Goal: Check status: Check status

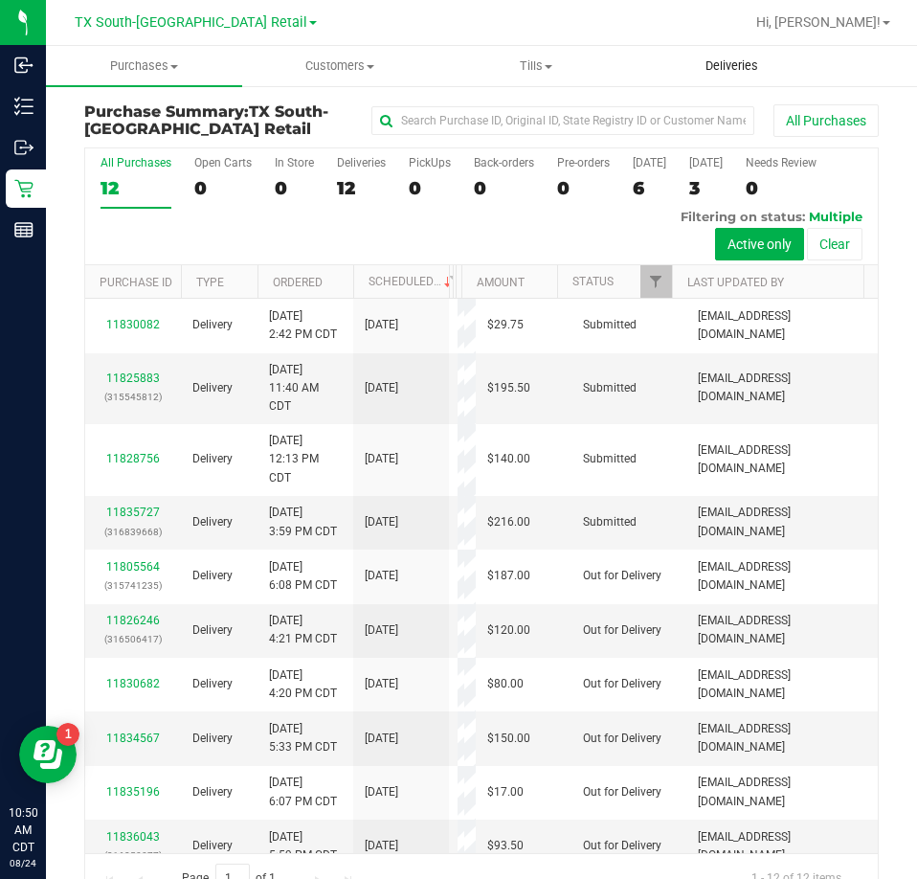
click at [744, 67] on span "Deliveries" at bounding box center [731, 65] width 104 height 17
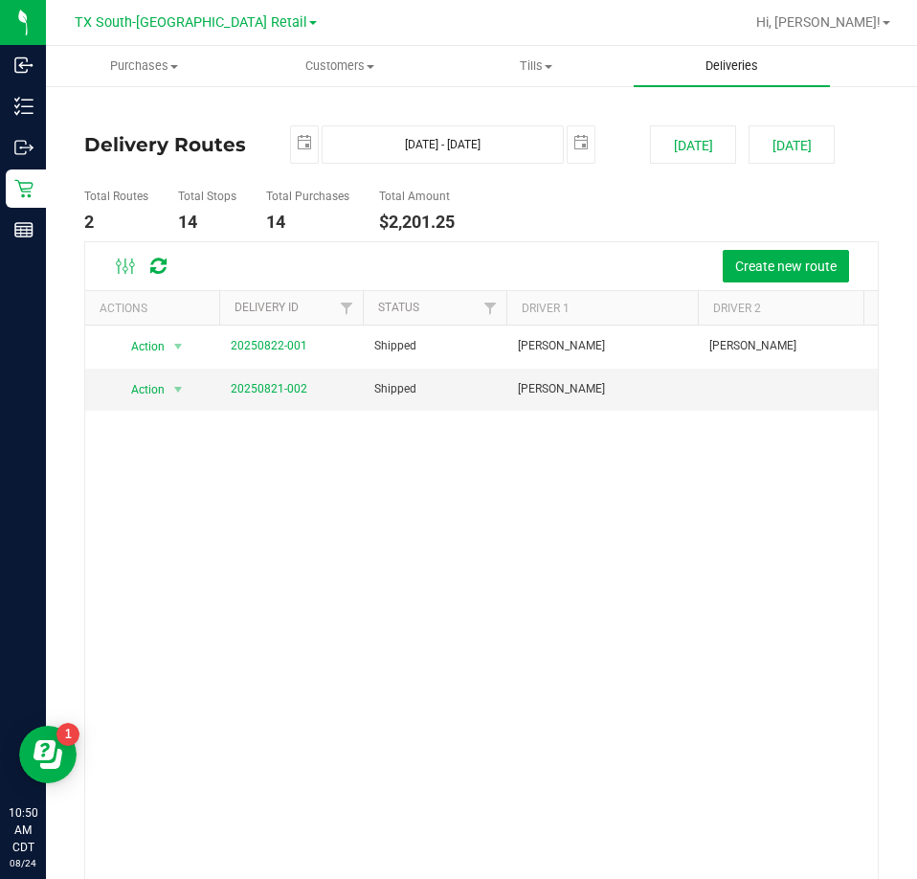
click at [732, 75] on uib-tab-heading "Deliveries" at bounding box center [732, 66] width 196 height 40
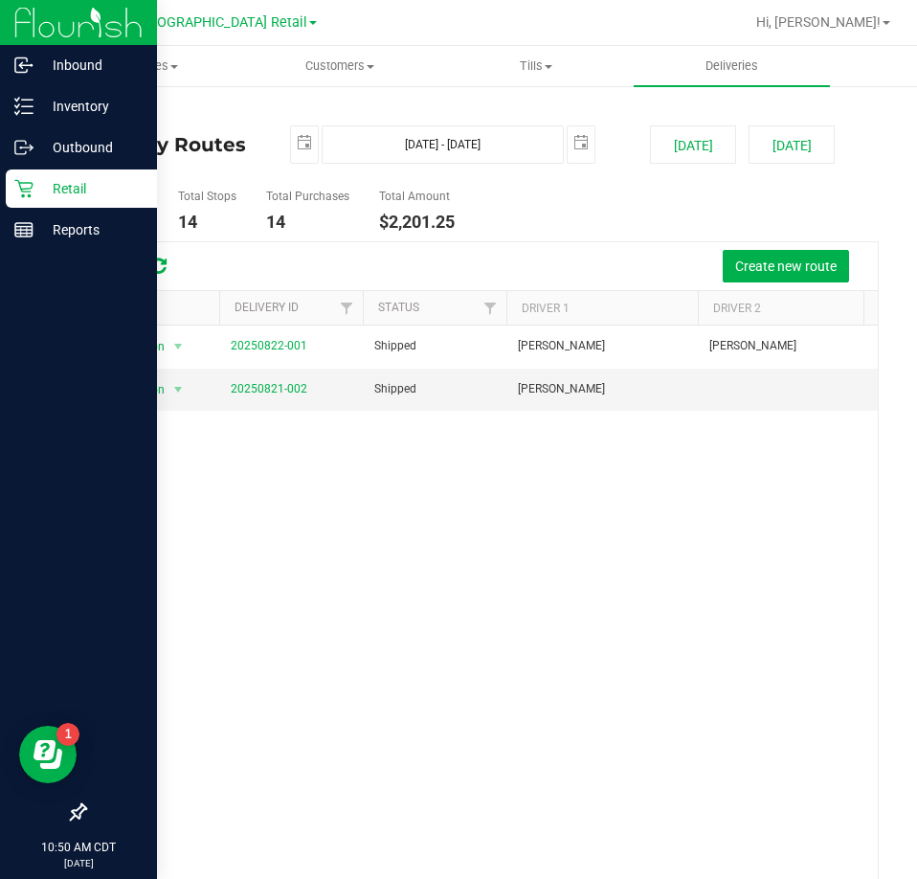
click at [73, 202] on div "Retail" at bounding box center [81, 188] width 151 height 38
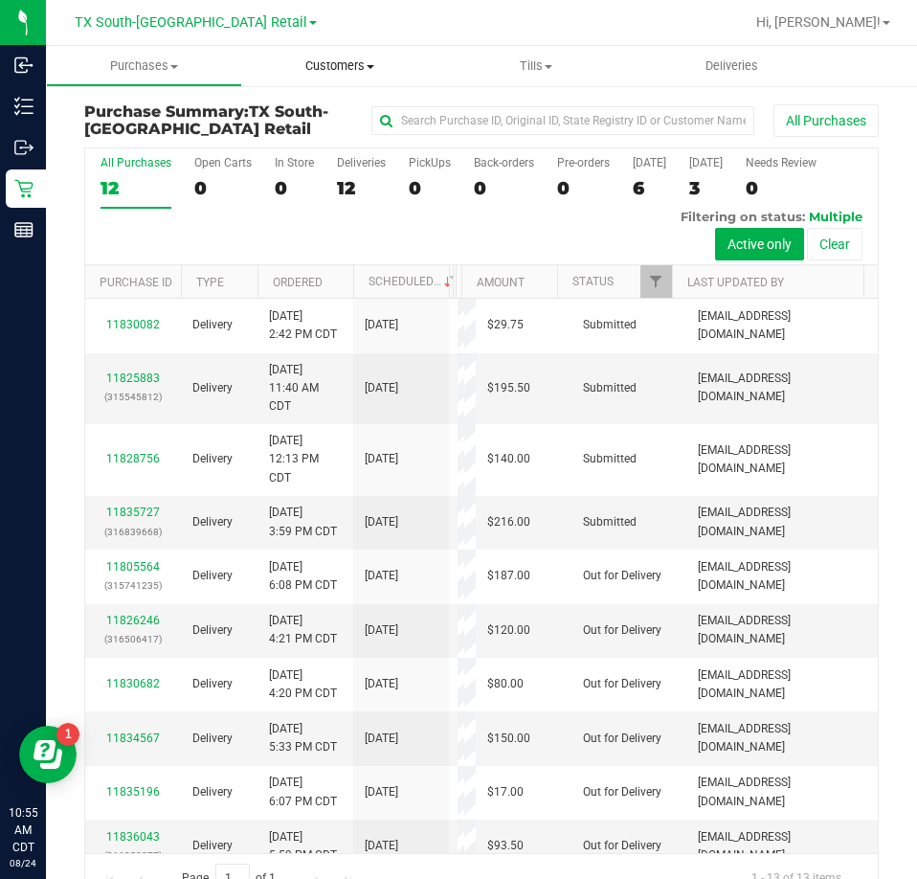
click at [323, 56] on uib-tab-heading "Customers All customers Add a new customer All physicians" at bounding box center [340, 66] width 194 height 38
click at [284, 121] on span "All customers" at bounding box center [311, 115] width 138 height 16
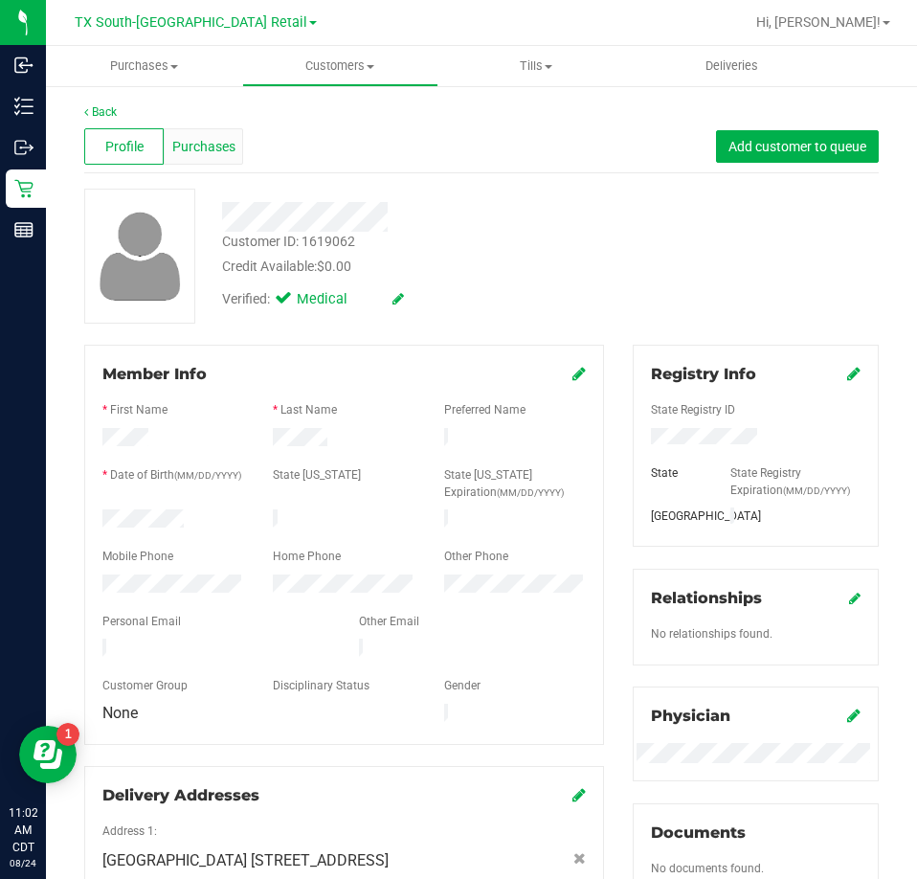
click at [205, 139] on span "Purchases" at bounding box center [203, 147] width 63 height 20
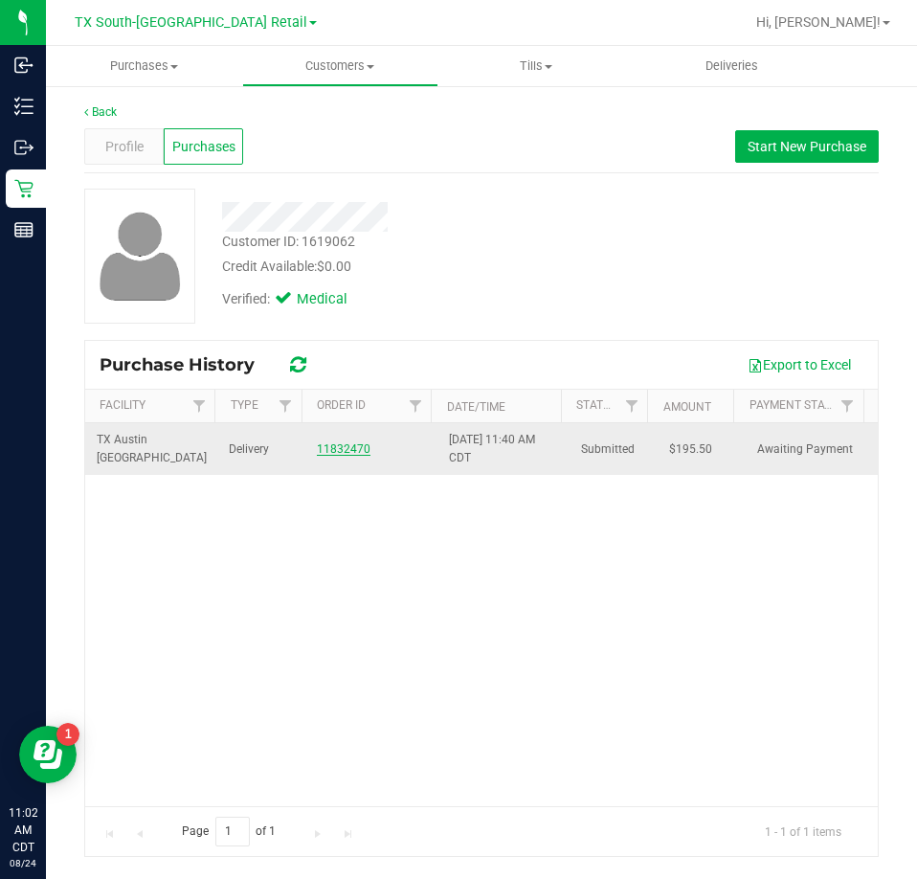
click at [333, 451] on link "11832470" at bounding box center [344, 448] width 54 height 13
